Goal: Information Seeking & Learning: Learn about a topic

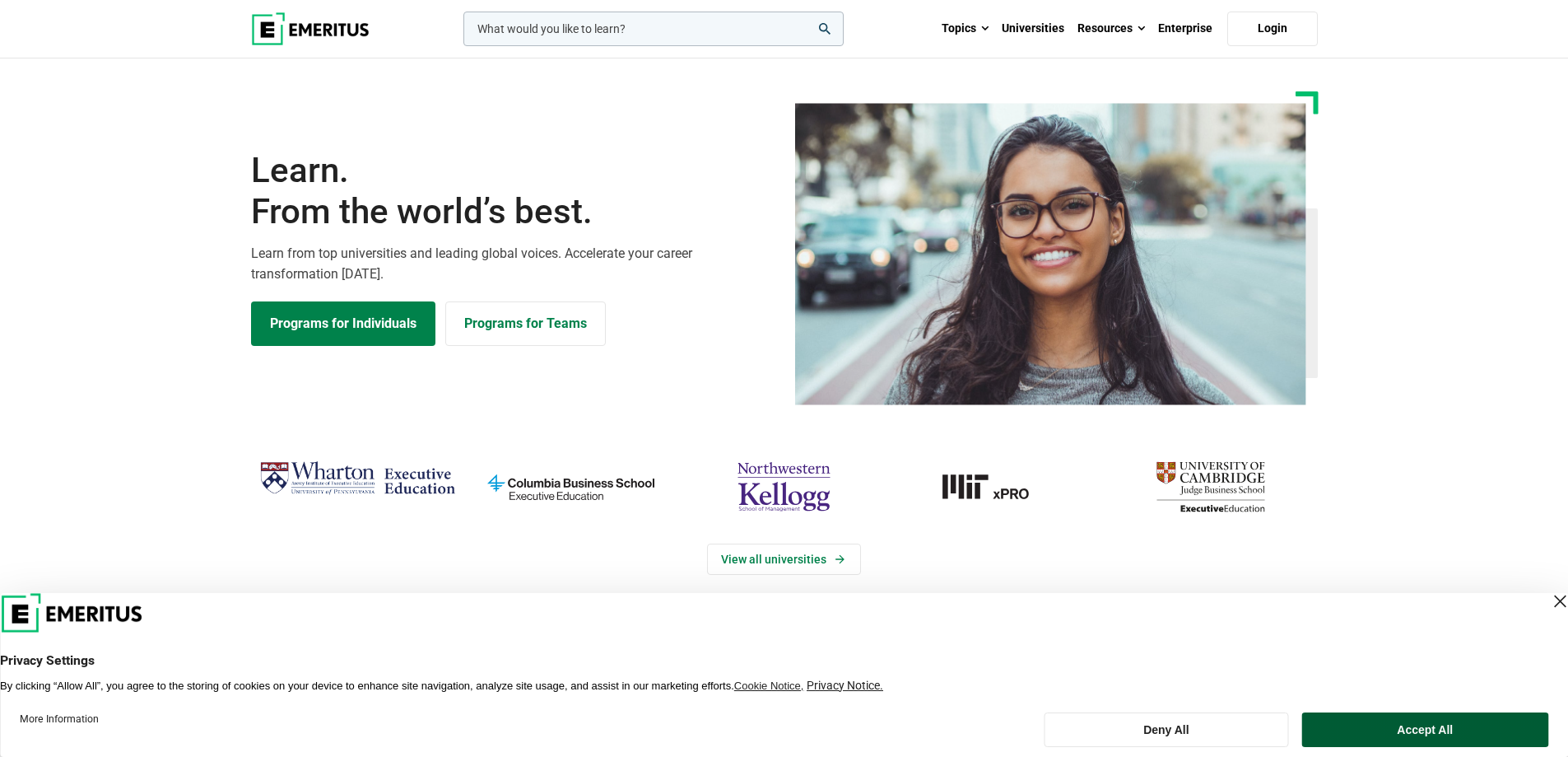
click at [1382, 727] on button "Accept All" at bounding box center [1424, 729] width 246 height 35
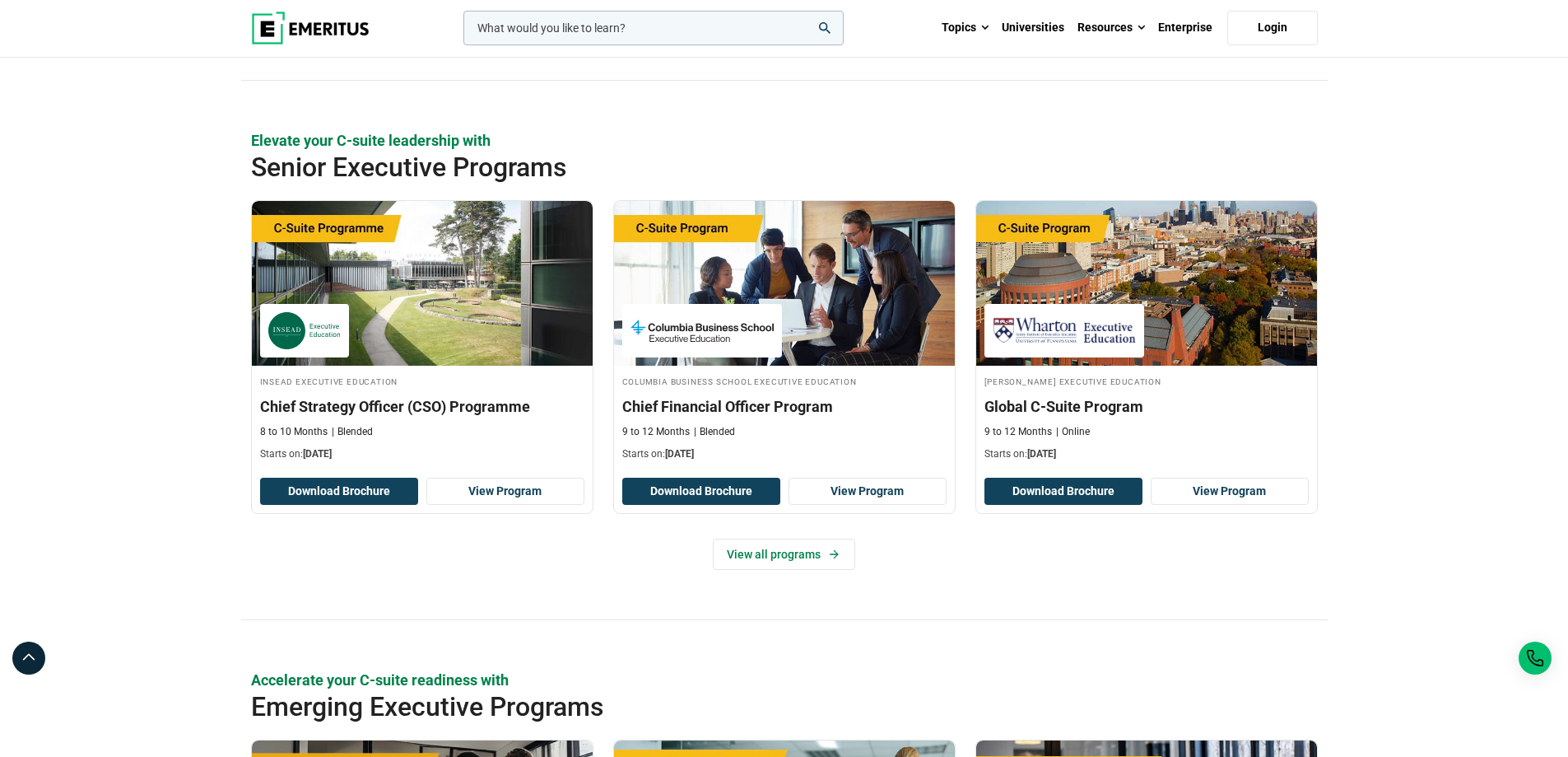
scroll to position [570, 0]
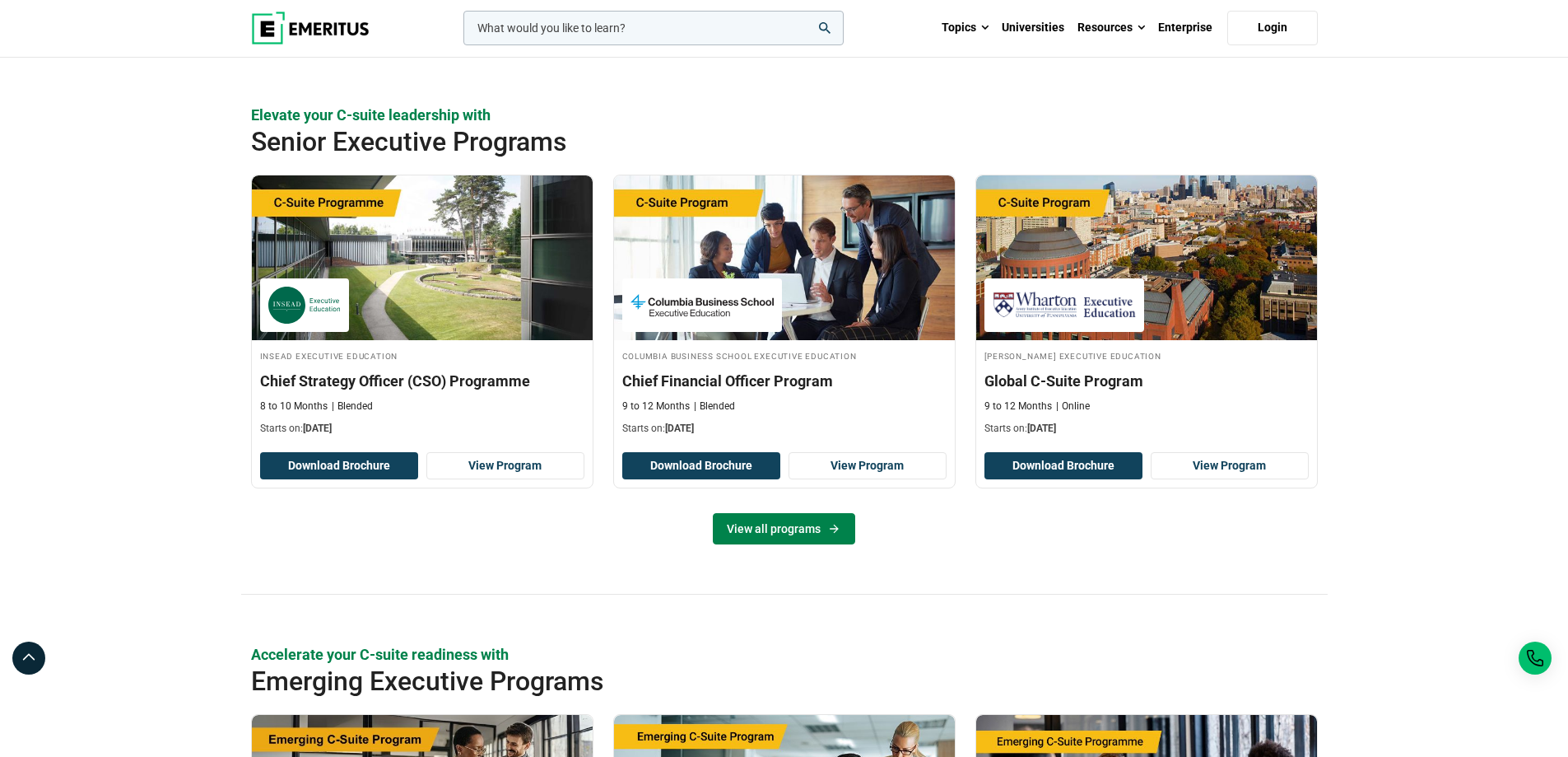
click at [779, 533] on link "View all programs" at bounding box center [784, 528] width 143 height 31
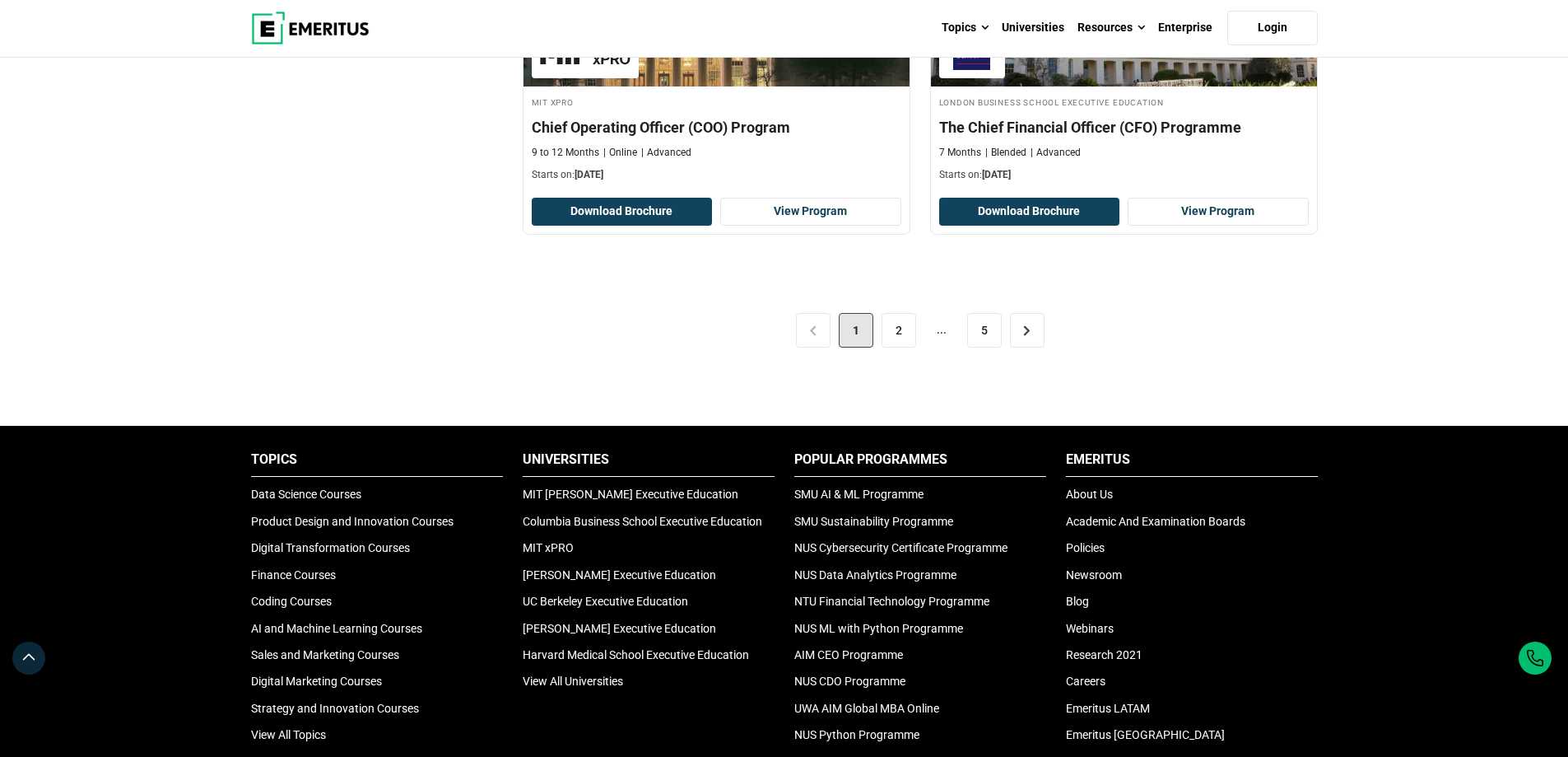
scroll to position [3576, 0]
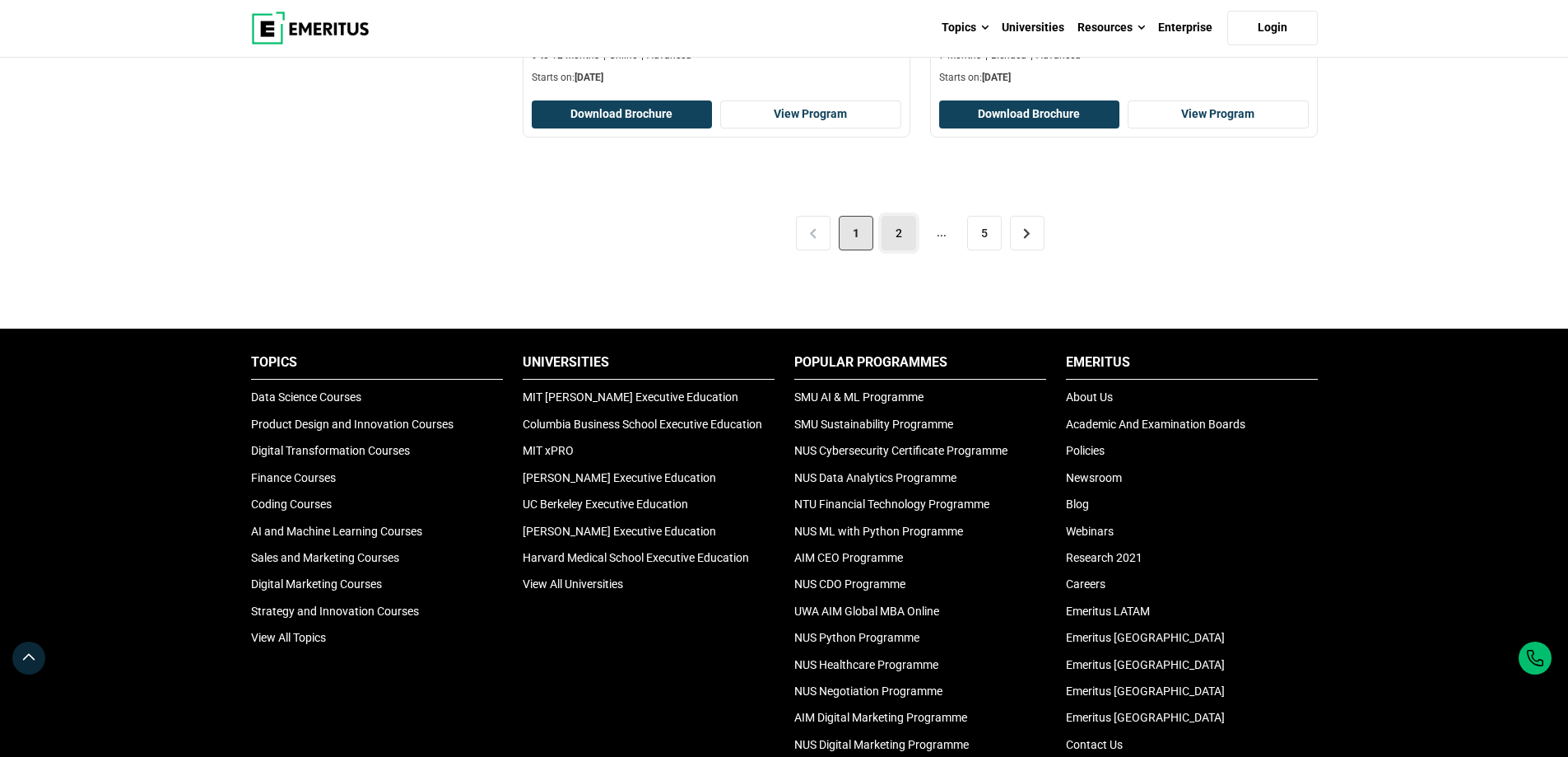
click at [904, 230] on link "2" at bounding box center [898, 232] width 35 height 35
